Goal: Use online tool/utility: Use online tool/utility

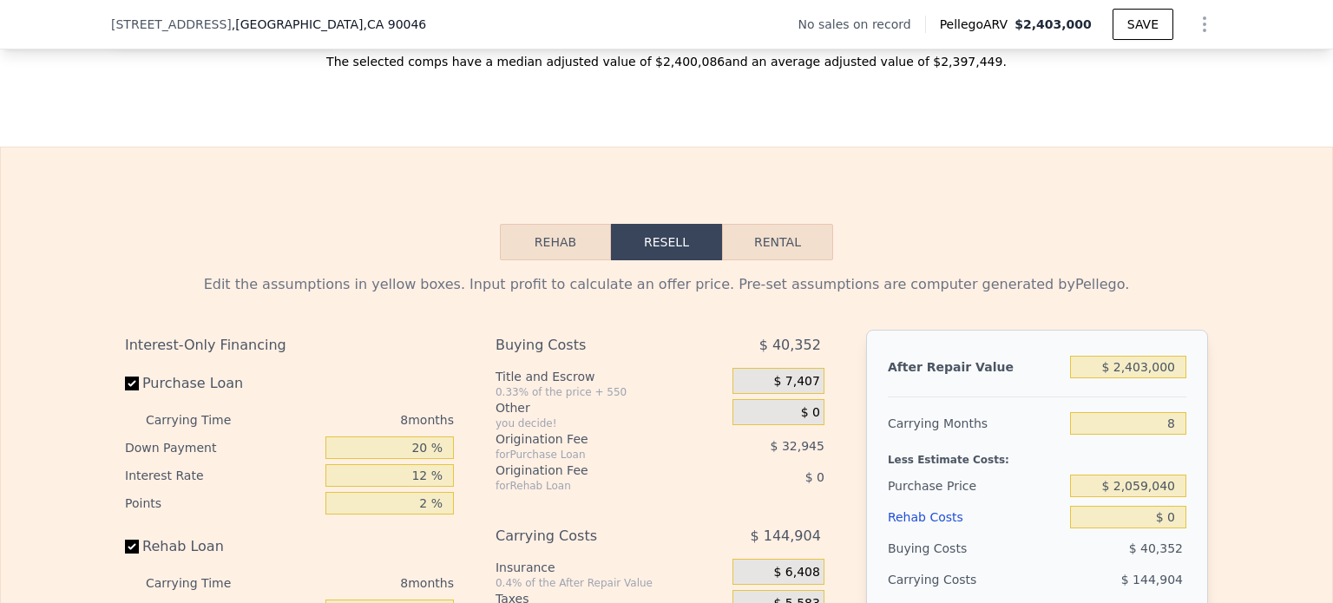
scroll to position [2250, 0]
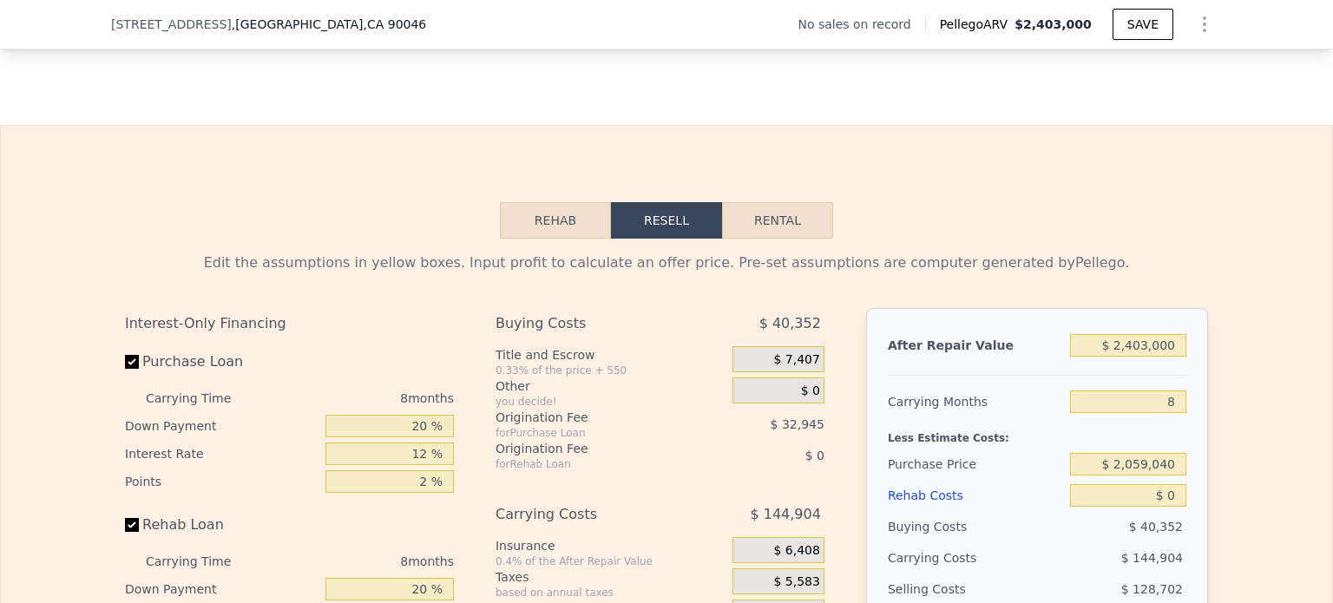
click at [750, 239] on button "Rental" at bounding box center [777, 220] width 111 height 36
select select "30"
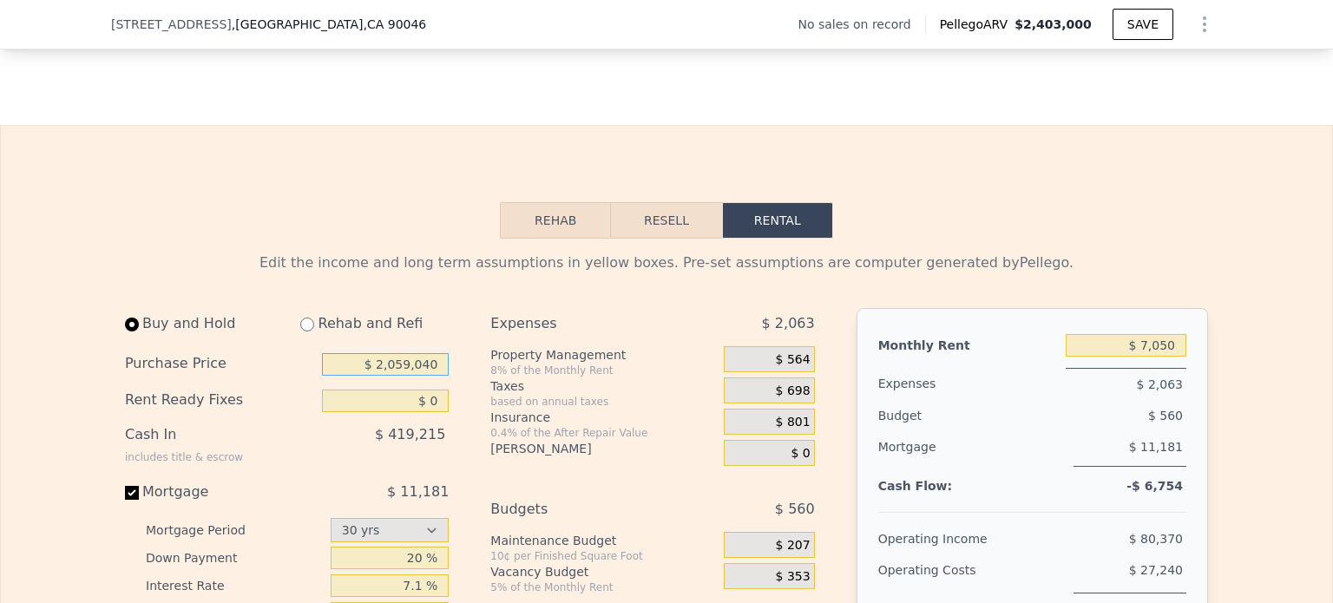
click at [354, 376] on input "$ 2,059,040" at bounding box center [385, 364] width 127 height 23
click at [385, 376] on input "$ 2,059,040" at bounding box center [385, 364] width 127 height 23
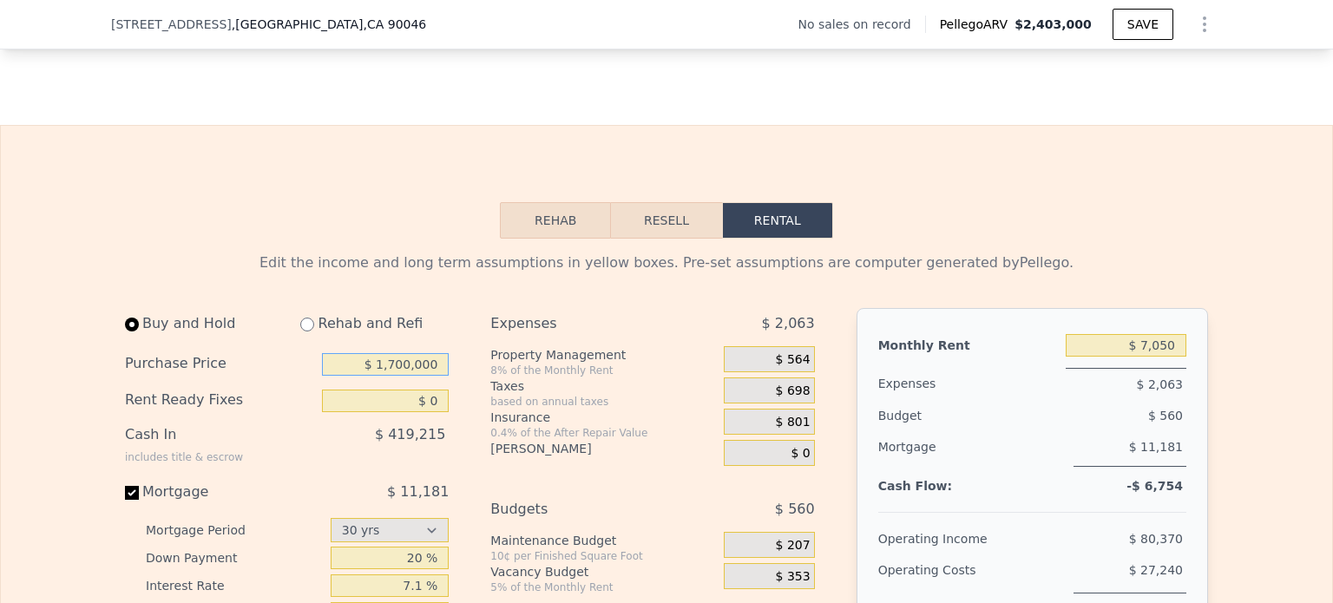
type input "$ 1,700,000"
click at [333, 460] on div "$ 419,215" at bounding box center [349, 441] width 199 height 45
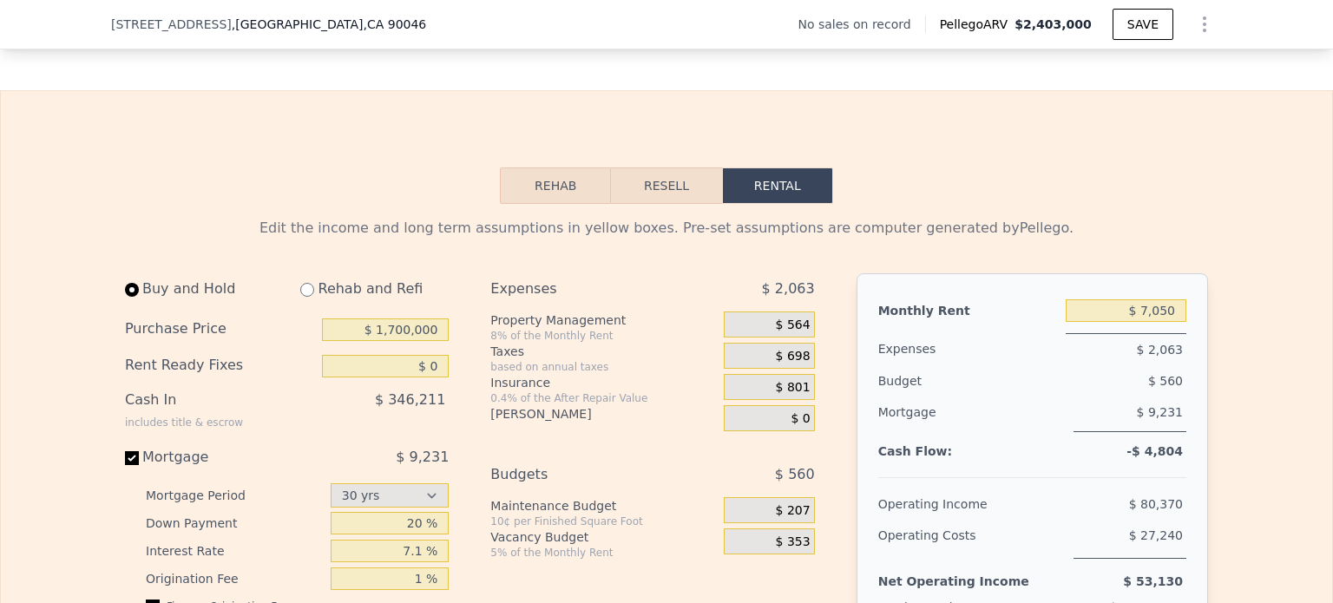
scroll to position [2337, 0]
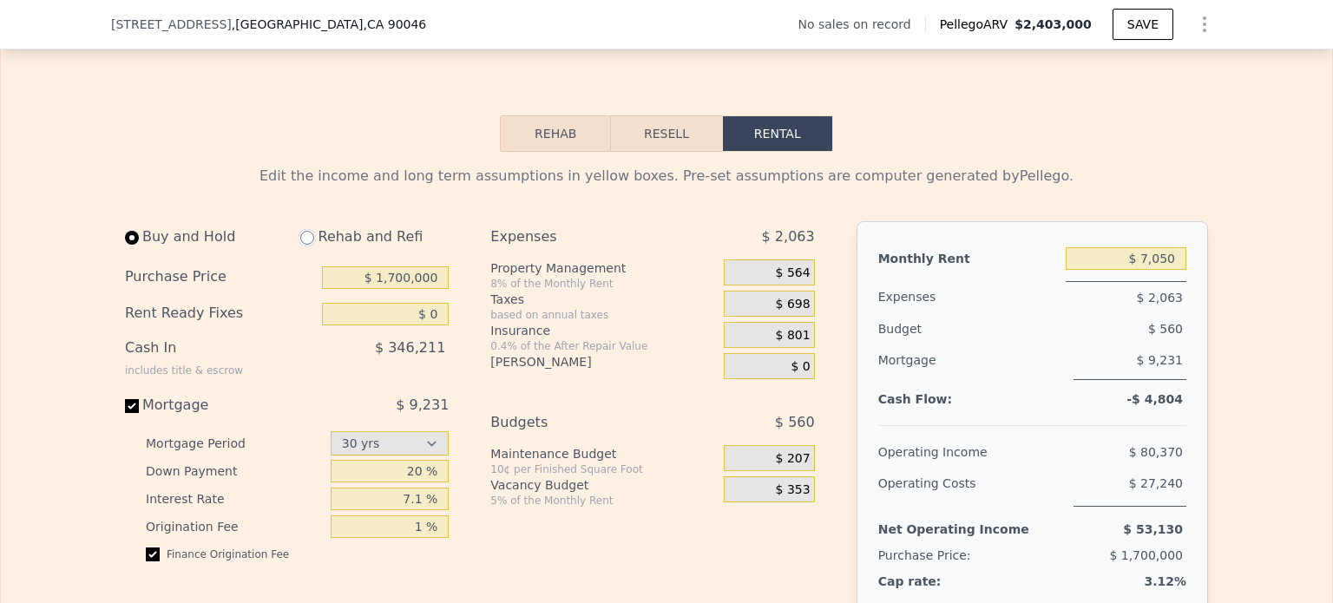
click at [301, 245] on input "radio" at bounding box center [307, 238] width 14 height 14
radio input "true"
type input "$ 16,950"
select select "30"
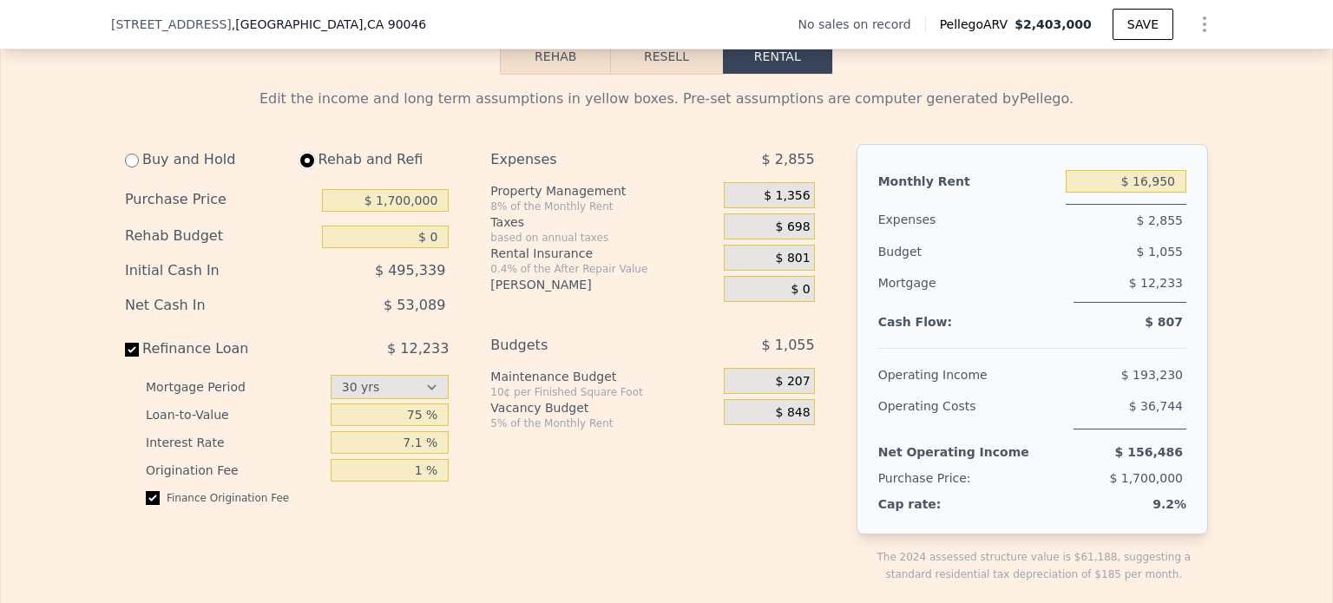
scroll to position [2423, 0]
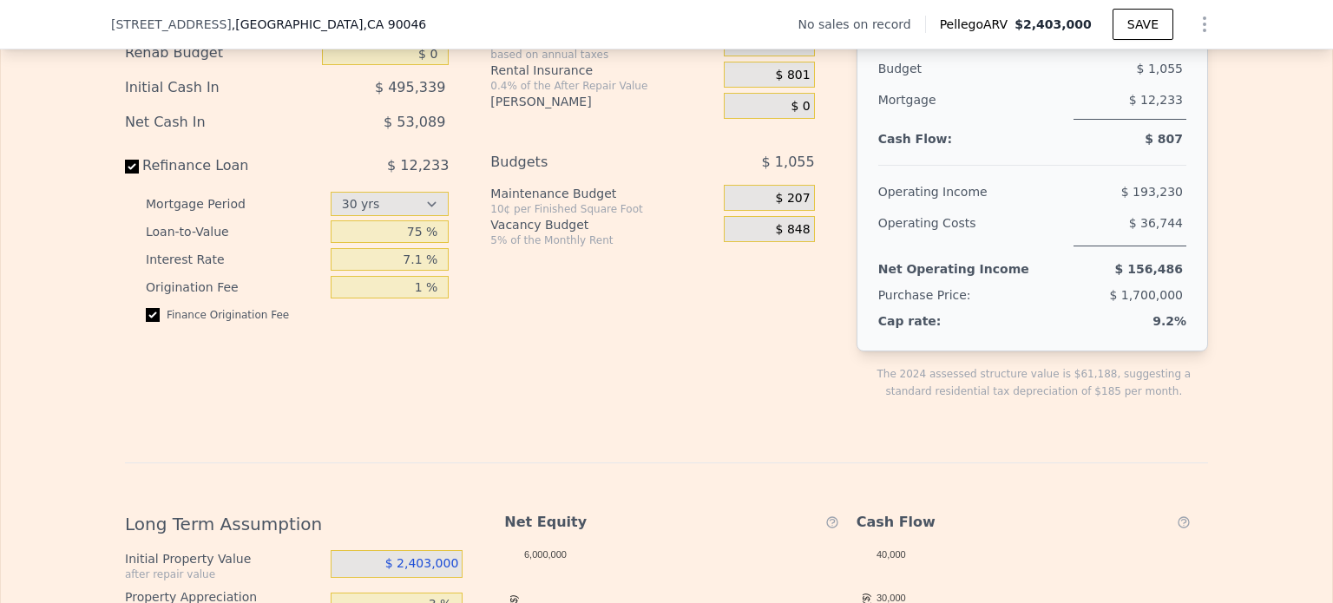
click at [870, 349] on div "Monthly Rent $ 16,950 Expenses $ 2,855 Budget $ 1,055 Mortgage $ 12,233 Cash Fl…" at bounding box center [1033, 156] width 352 height 391
click at [917, 352] on div "Monthly Rent $ 16,950 Expenses $ 2,855 Budget $ 1,055 Mortgage $ 12,233 Cash Fl…" at bounding box center [1033, 156] width 352 height 391
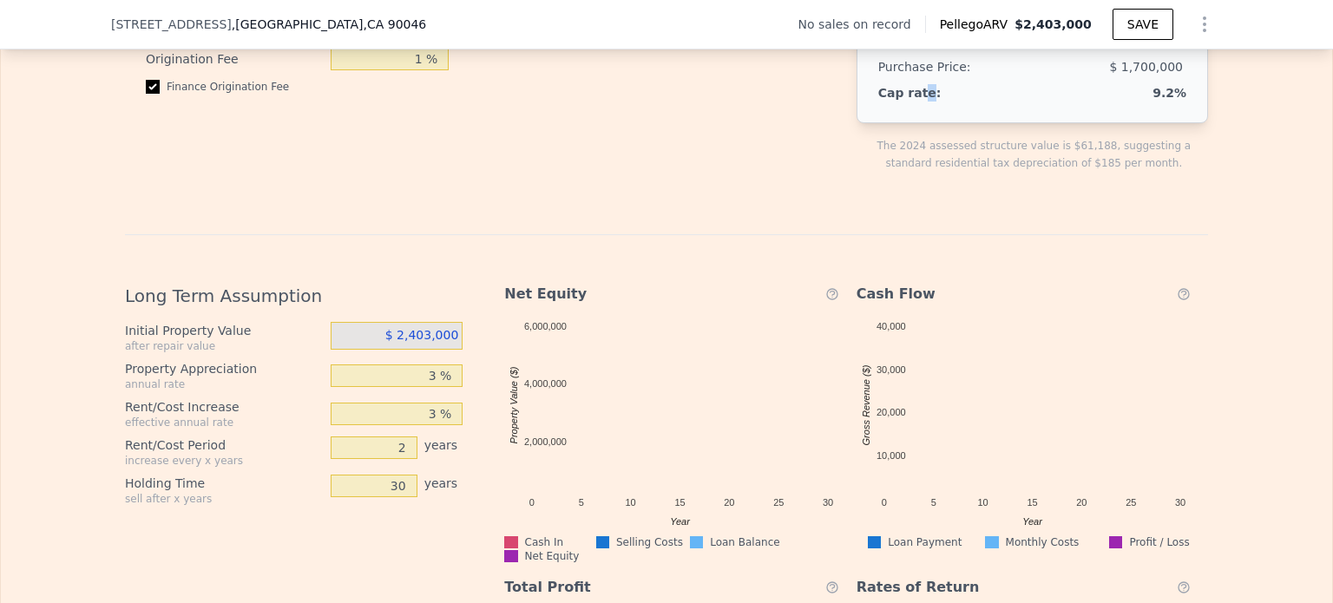
scroll to position [2858, 0]
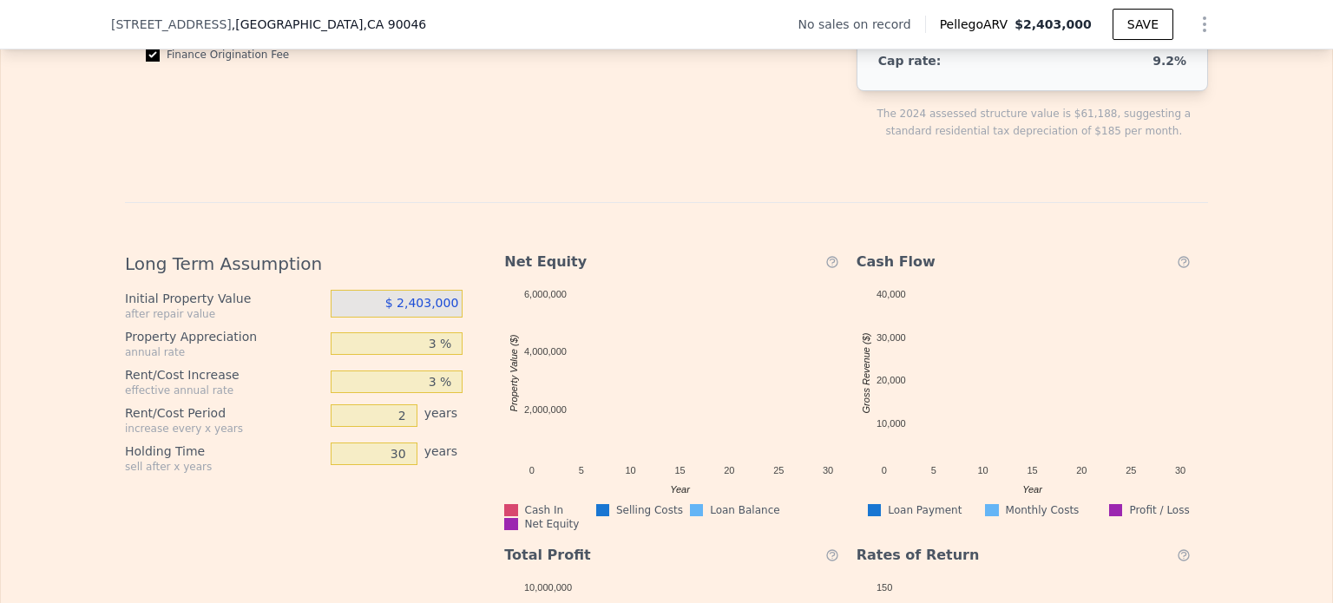
click at [410, 310] on span "$ 2,403,000" at bounding box center [422, 303] width 74 height 14
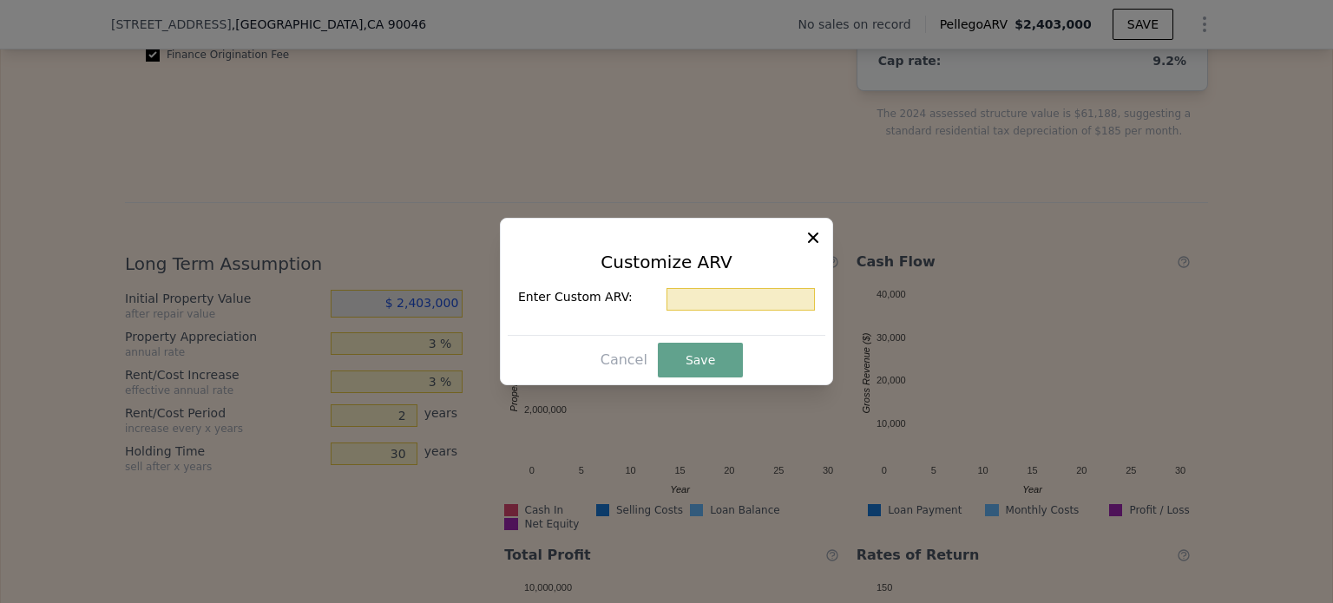
click at [806, 238] on icon at bounding box center [813, 237] width 17 height 17
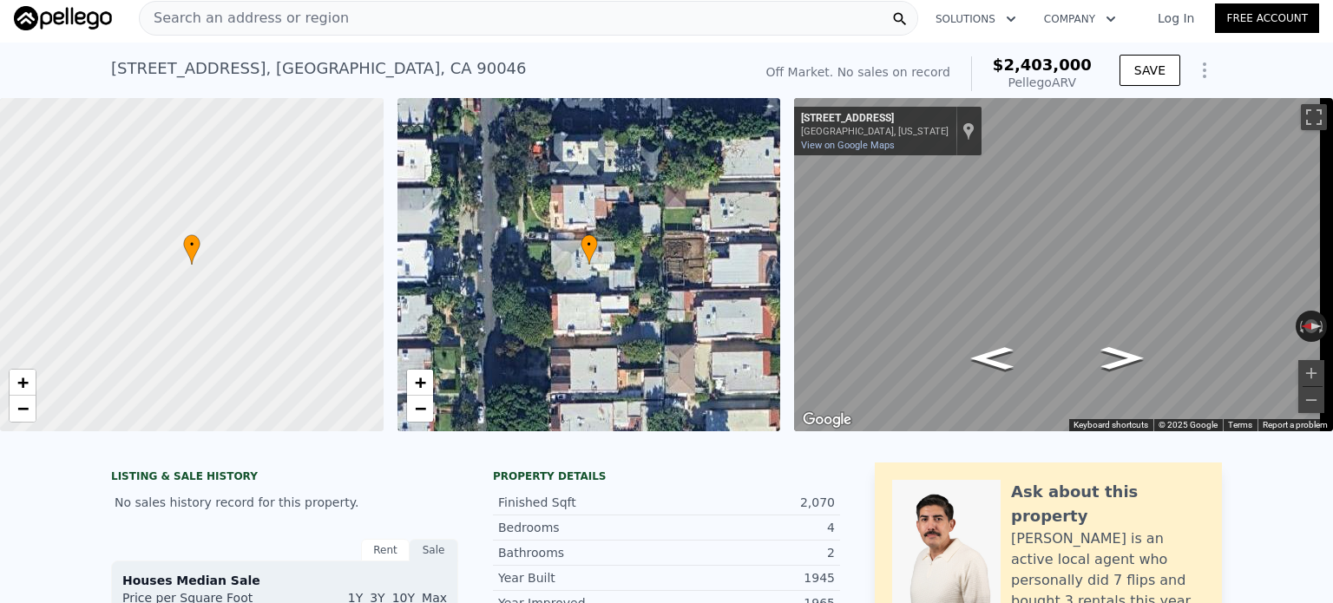
scroll to position [0, 0]
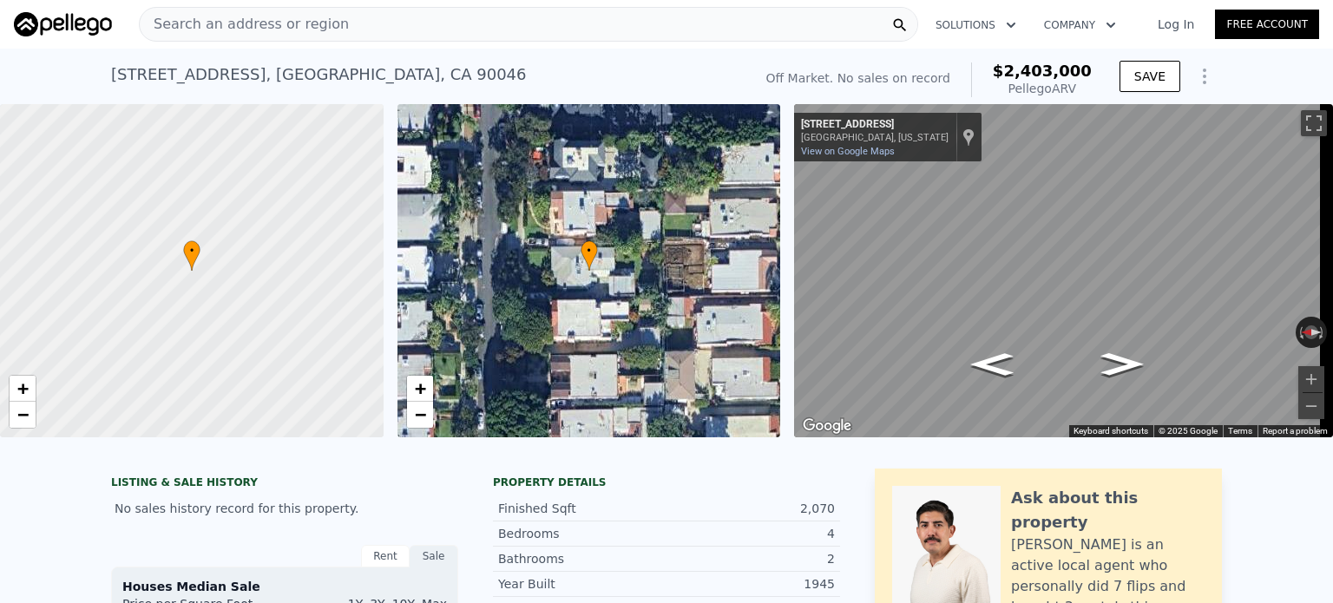
click at [1202, 69] on icon "Show Options" at bounding box center [1204, 76] width 21 height 21
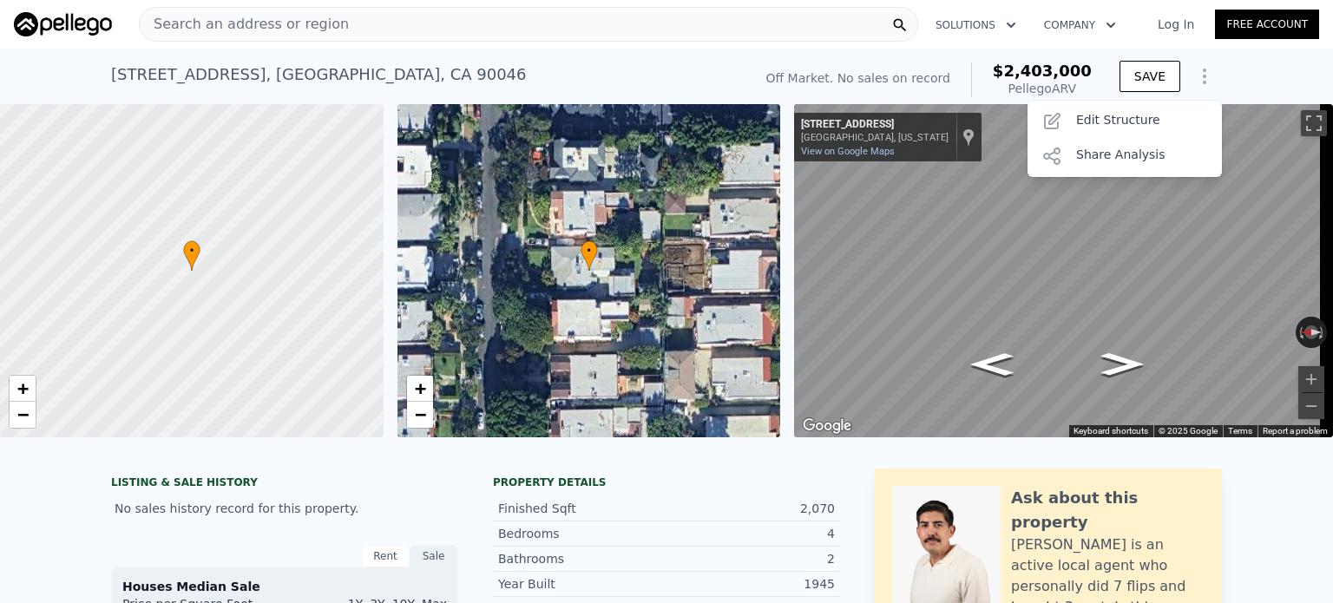
click at [1222, 76] on div "[STREET_ADDRESS] No sales on record (~ARV $2.403m ) Off Market. No sales on rec…" at bounding box center [666, 77] width 1333 height 56
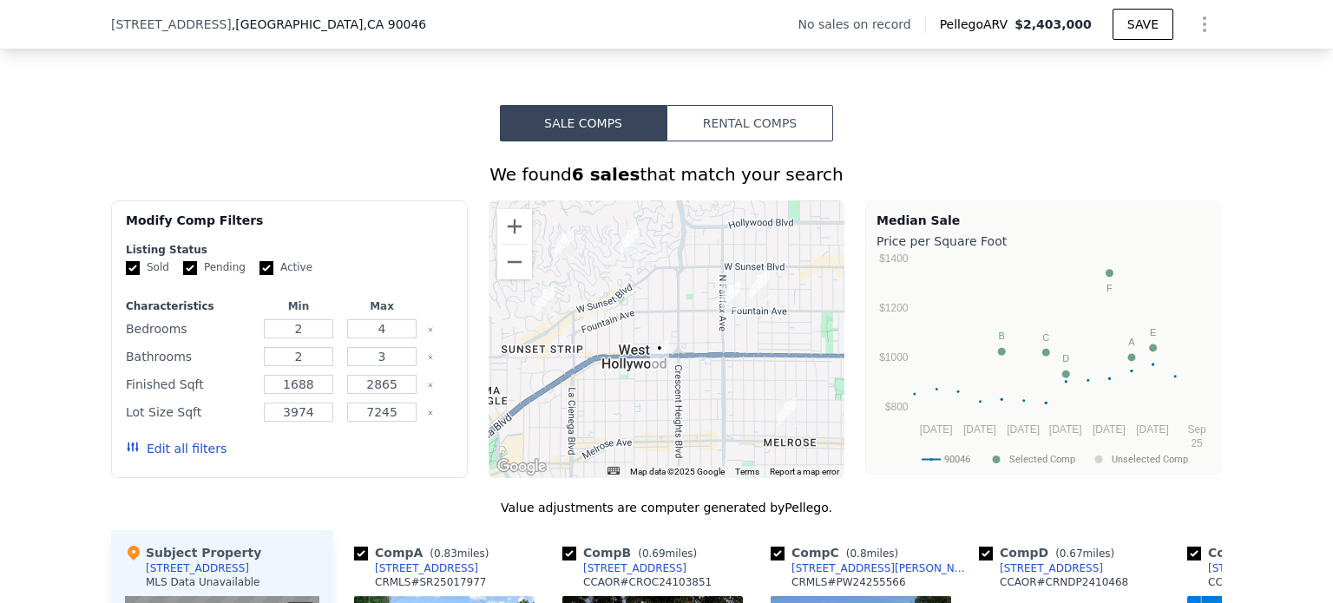
scroll to position [1208, 0]
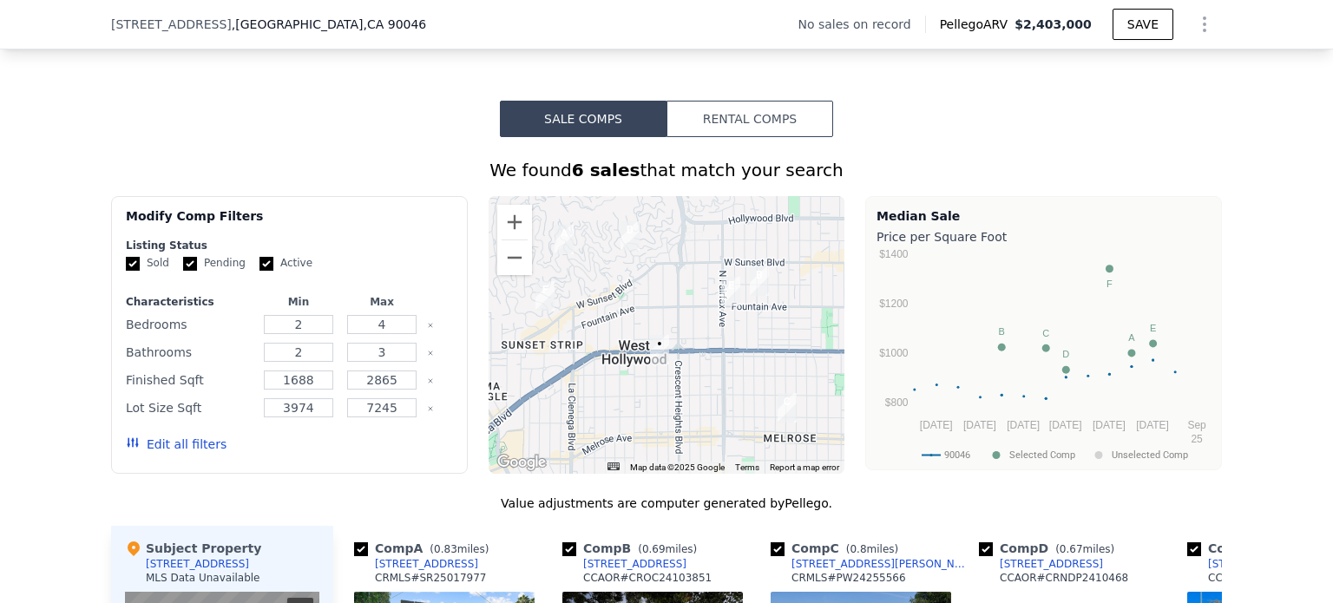
click at [757, 137] on button "Rental Comps" at bounding box center [750, 119] width 167 height 36
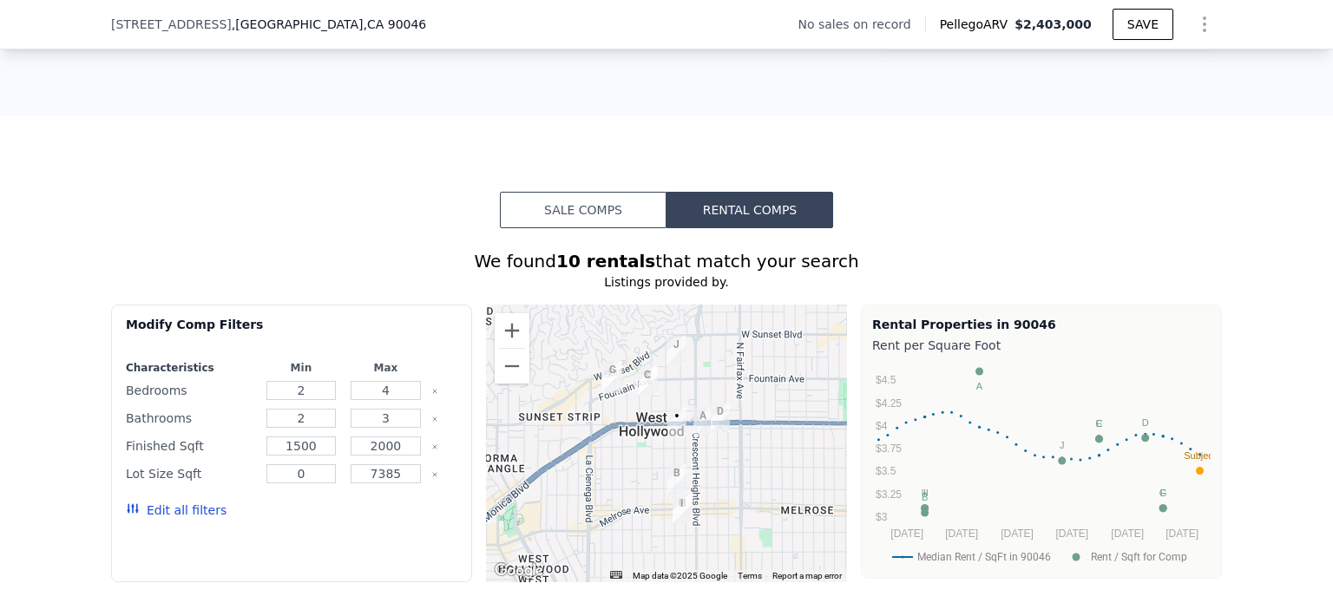
scroll to position [1035, 0]
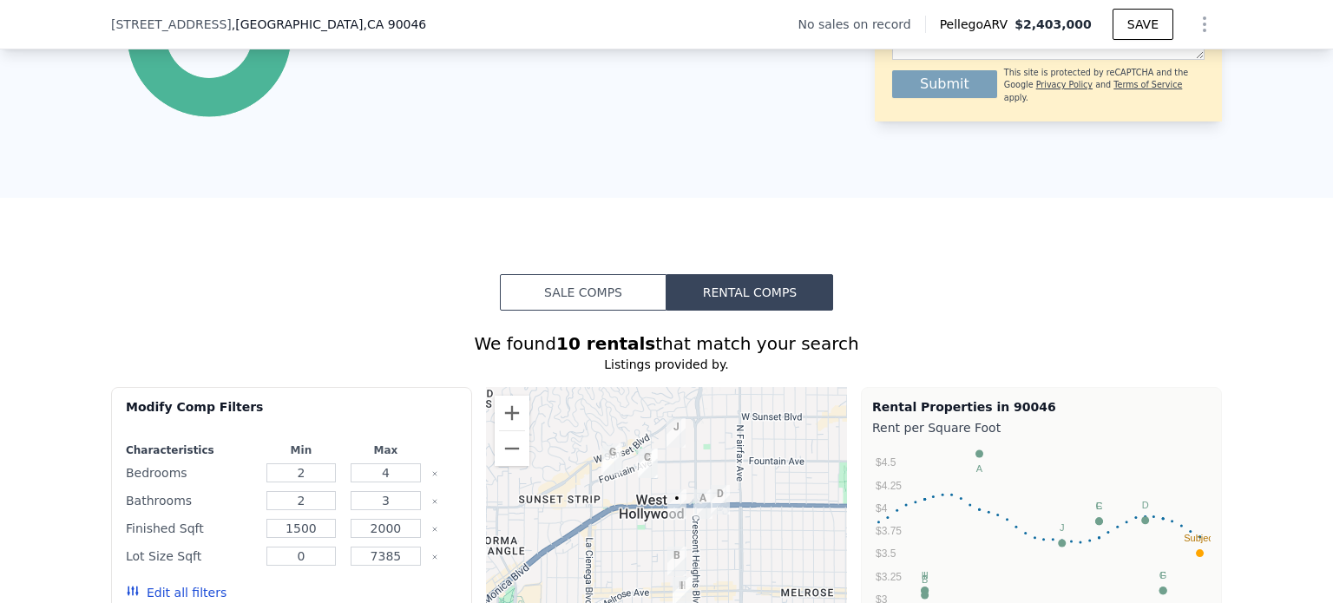
type input "$ 7,050"
select select "30"
click at [588, 301] on button "Sale Comps" at bounding box center [583, 292] width 167 height 36
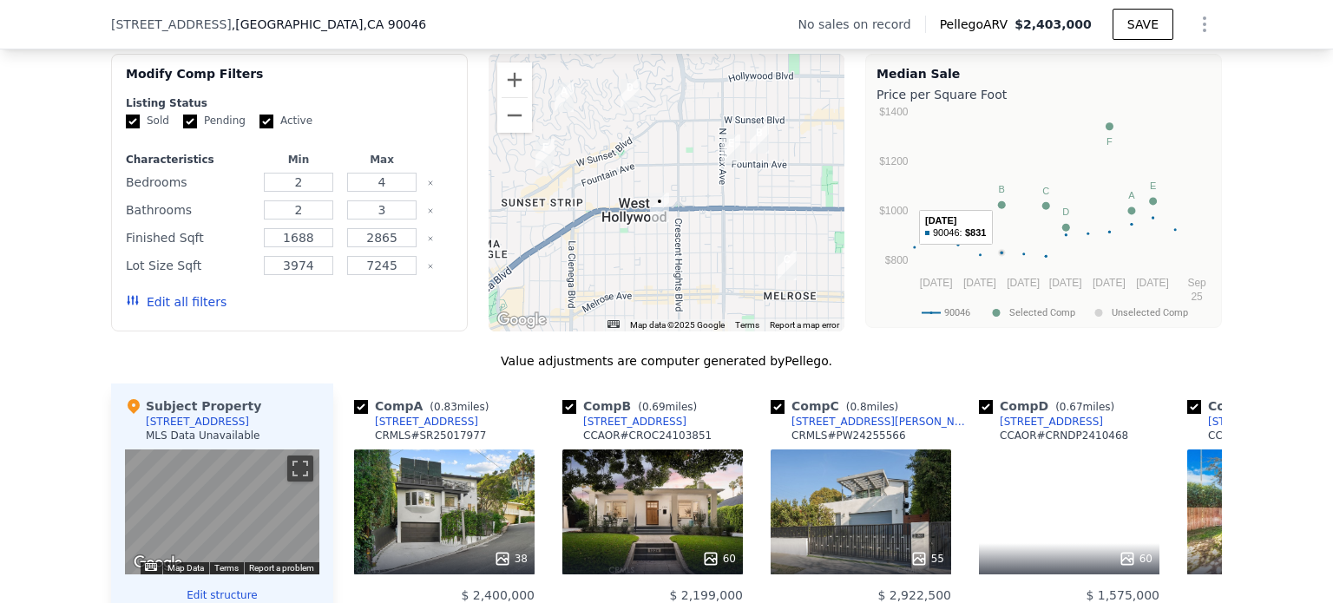
scroll to position [1382, 0]
